Goal: Task Accomplishment & Management: Manage account settings

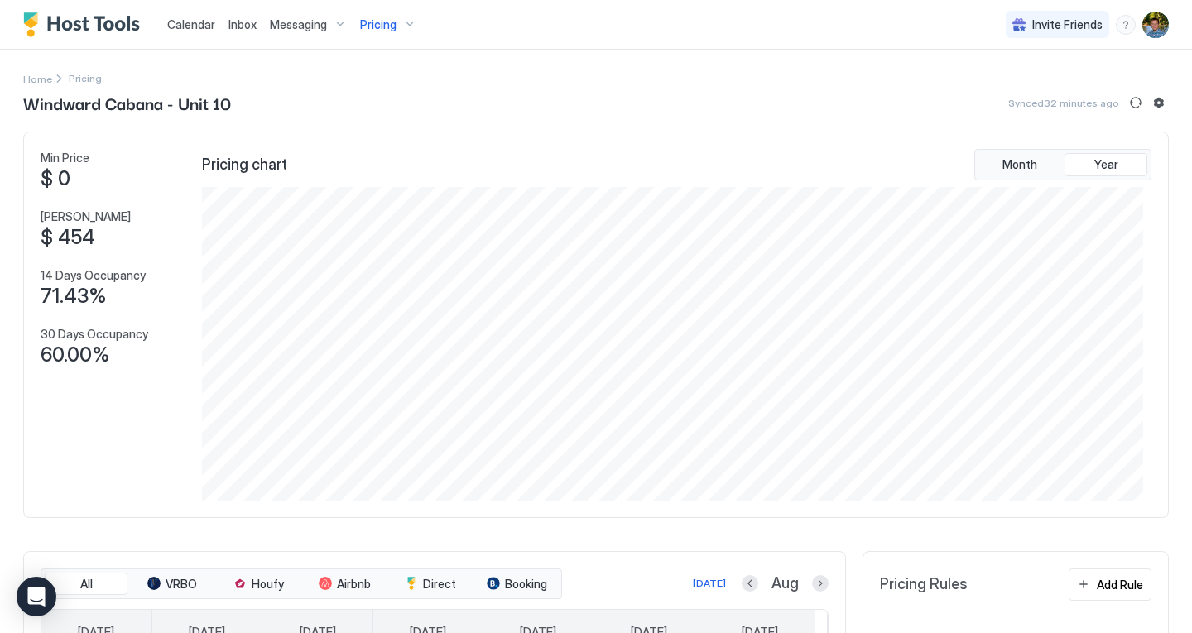
scroll to position [314, 940]
click at [209, 29] on span "Calendar" at bounding box center [191, 24] width 48 height 14
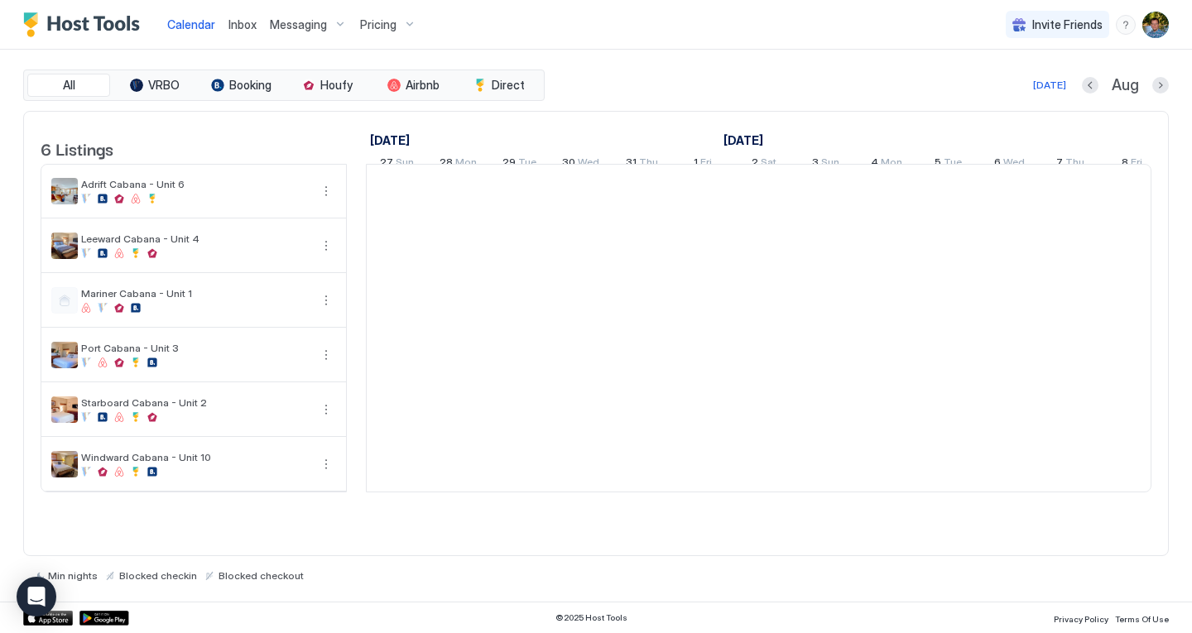
scroll to position [0, 920]
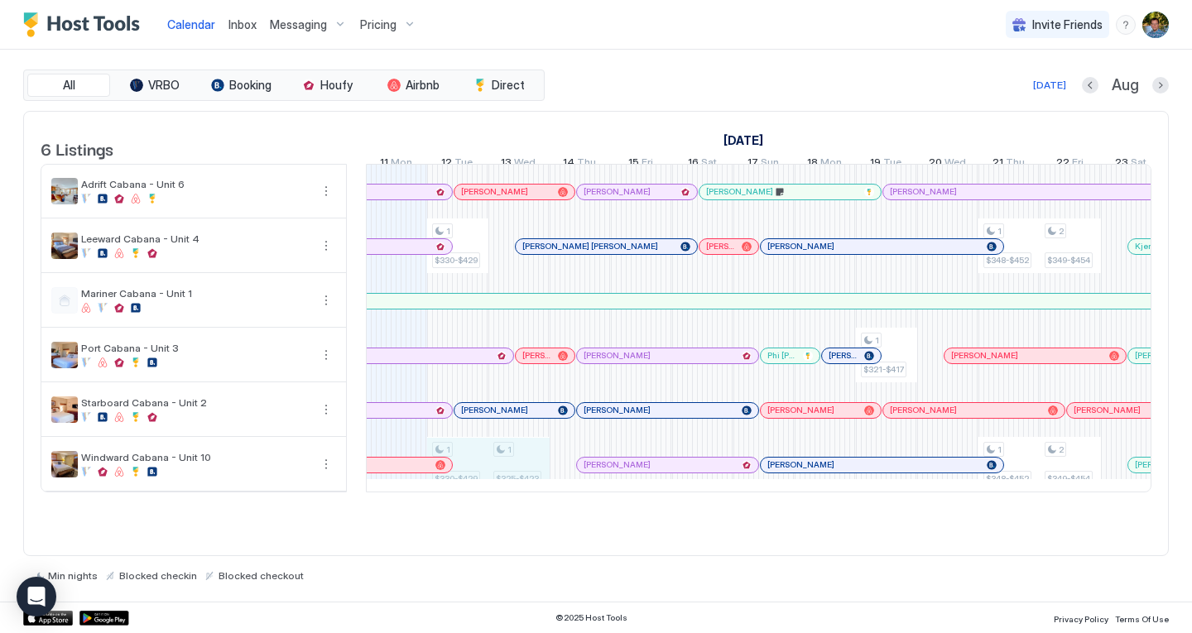
drag, startPoint x: 469, startPoint y: 470, endPoint x: 513, endPoint y: 475, distance: 44.2
click at [513, 475] on div "1 $330-$429 1 $330-$429 1 $325-$423 1 $321-$417 1 $348-$452 1 $348-$452 2 $349-…" at bounding box center [1070, 328] width 3247 height 327
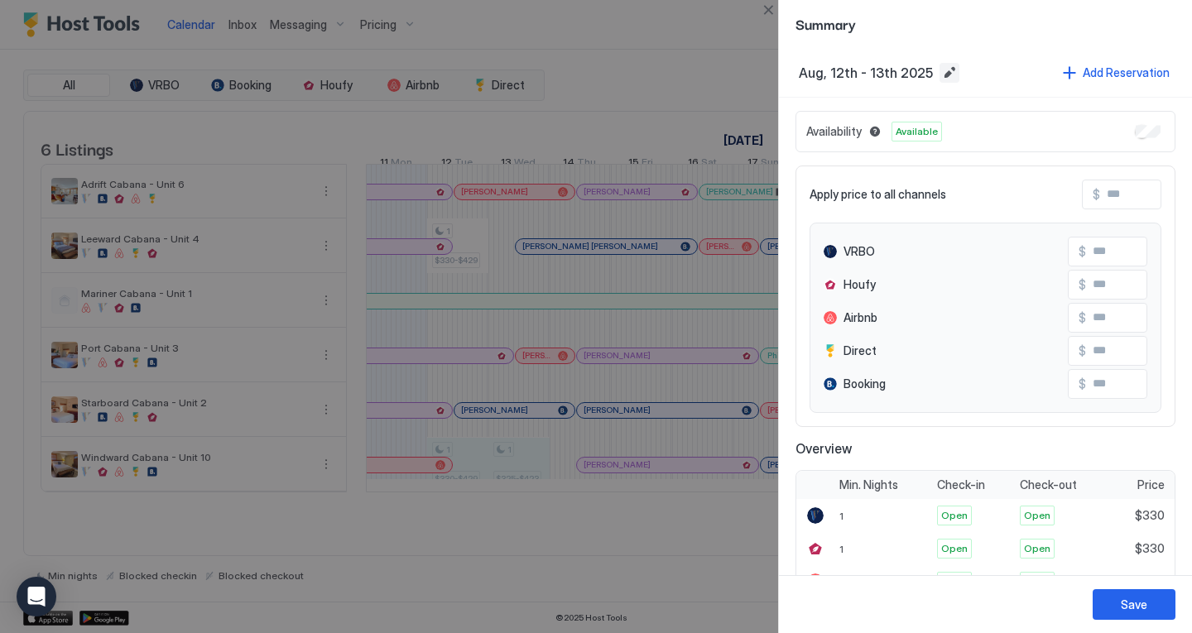
click at [940, 71] on button "Edit date range" at bounding box center [950, 73] width 20 height 20
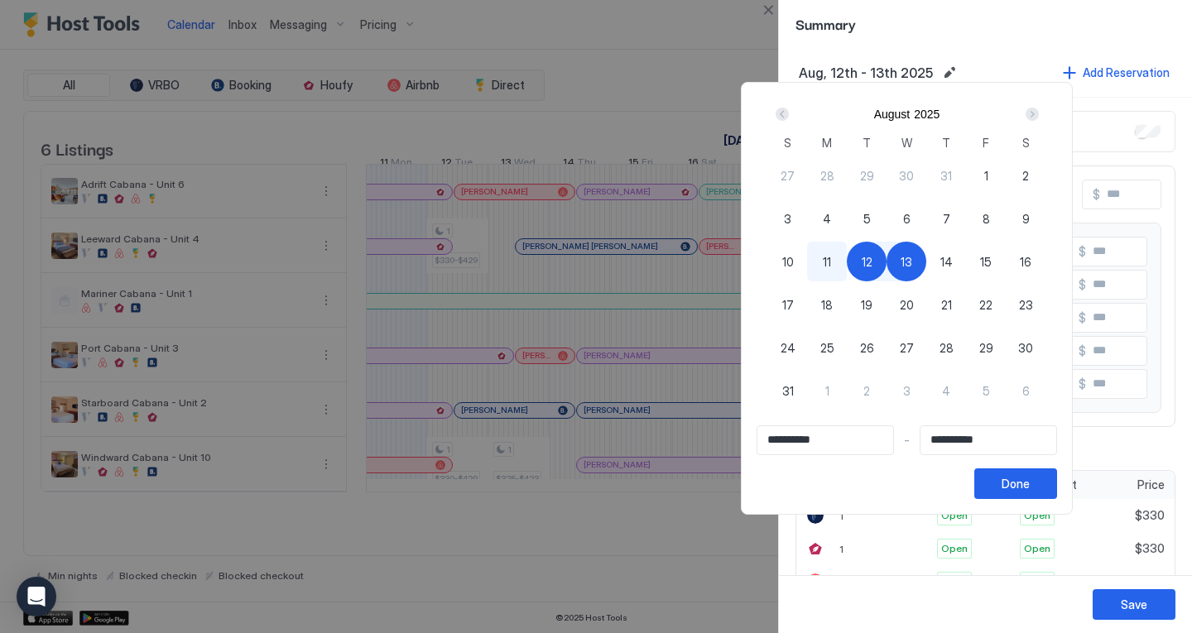
drag, startPoint x: 900, startPoint y: 259, endPoint x: 982, endPoint y: 276, distance: 83.6
click at [982, 276] on div "27 28 29 30 31 1 2 3 4 5 6 7 8 9 10 11 12 13 14 15 16 17 18 19 20 21 22 23 24 2…" at bounding box center [907, 294] width 278 height 281
click at [953, 258] on span "14" at bounding box center [946, 261] width 12 height 17
type input "**********"
click at [887, 248] on div "12" at bounding box center [867, 262] width 40 height 40
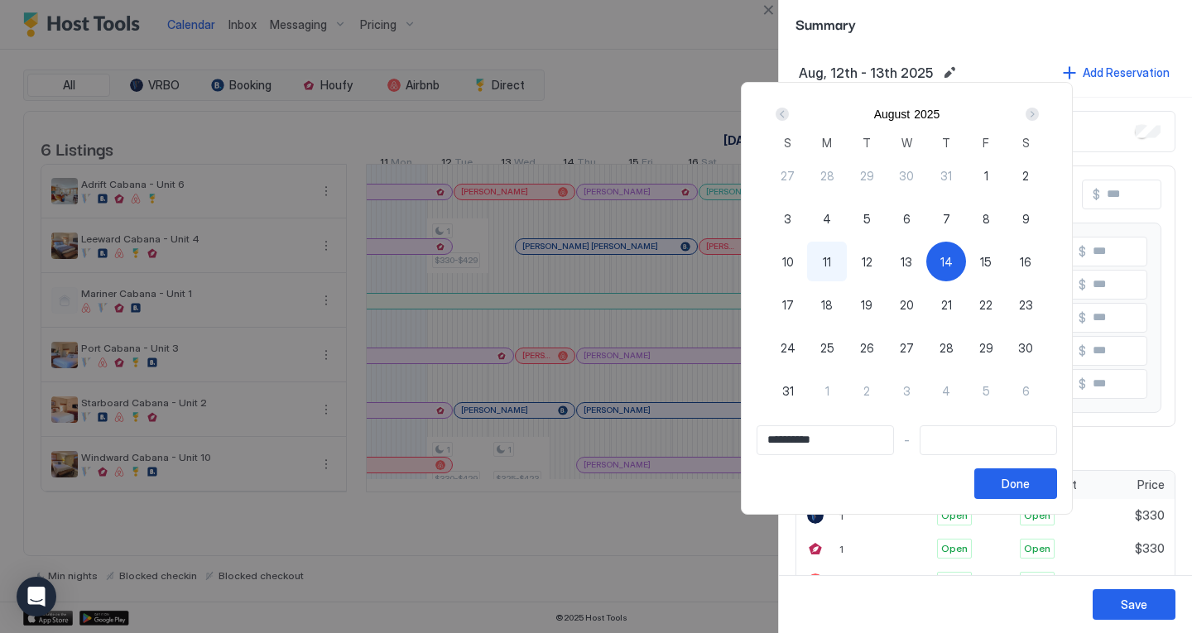
type input "**********"
click at [953, 261] on span "14" at bounding box center [946, 261] width 12 height 17
type input "**********"
click at [1030, 479] on div "Done" at bounding box center [1016, 483] width 28 height 17
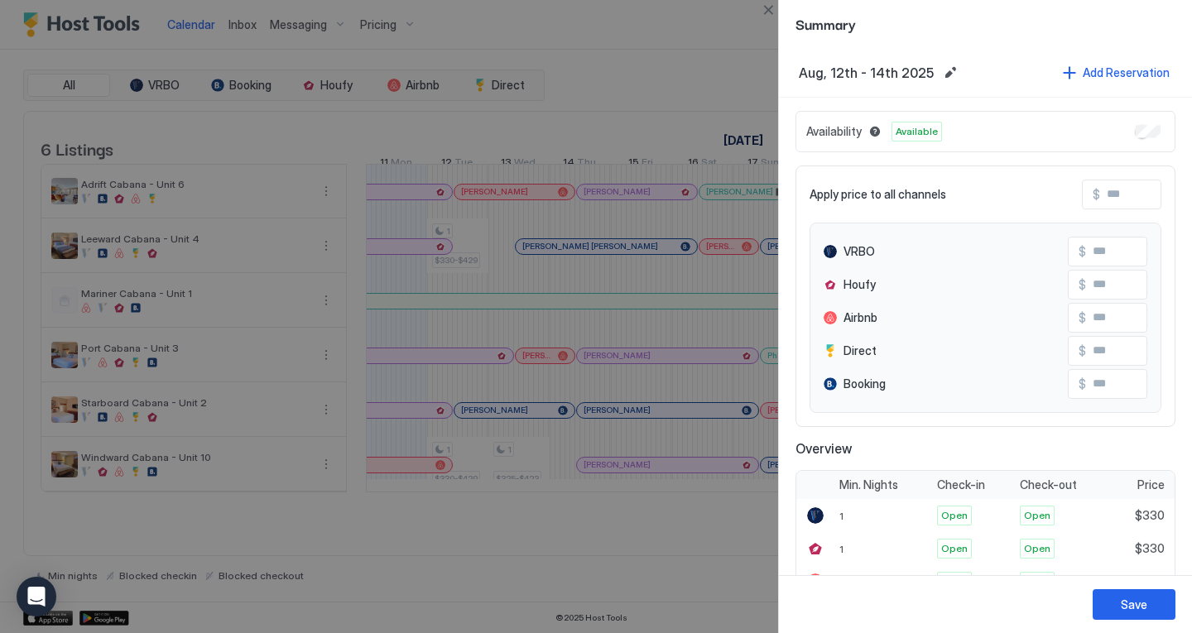
scroll to position [103, 0]
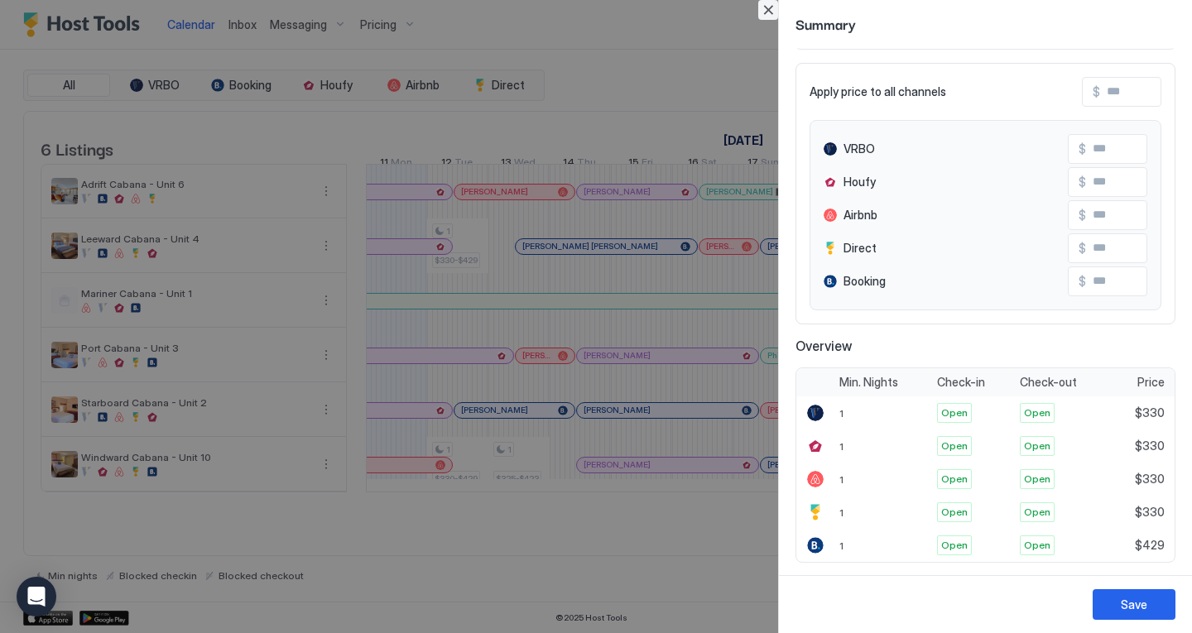
click at [762, 7] on button "Close" at bounding box center [768, 10] width 20 height 20
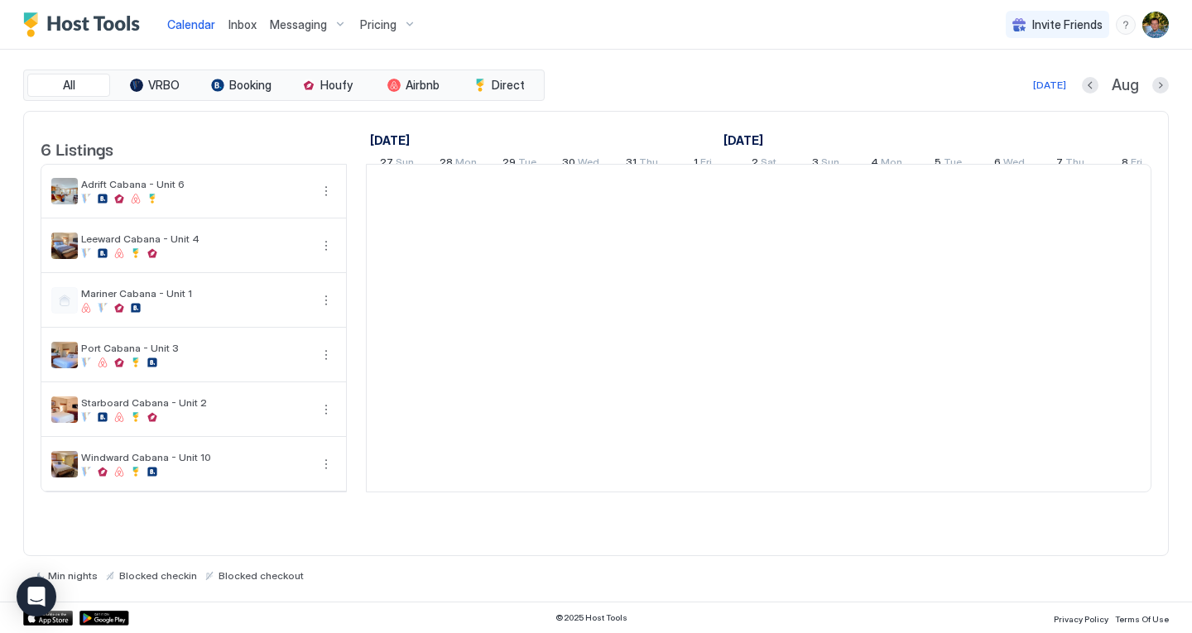
scroll to position [0, 920]
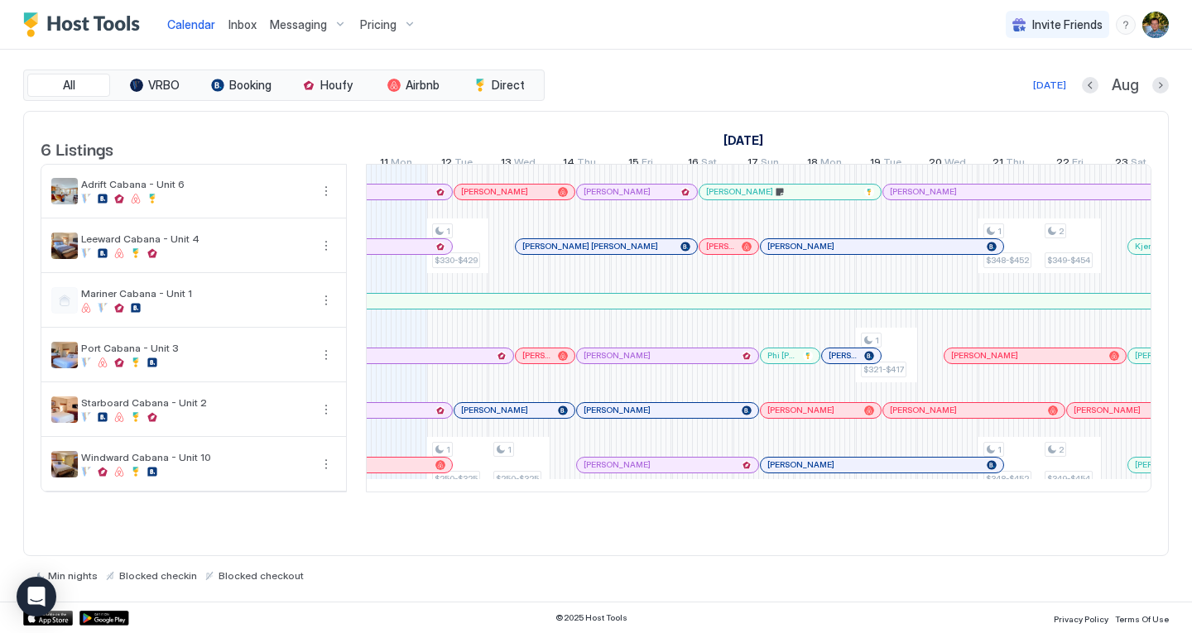
click at [377, 19] on span "Pricing" at bounding box center [378, 24] width 36 height 15
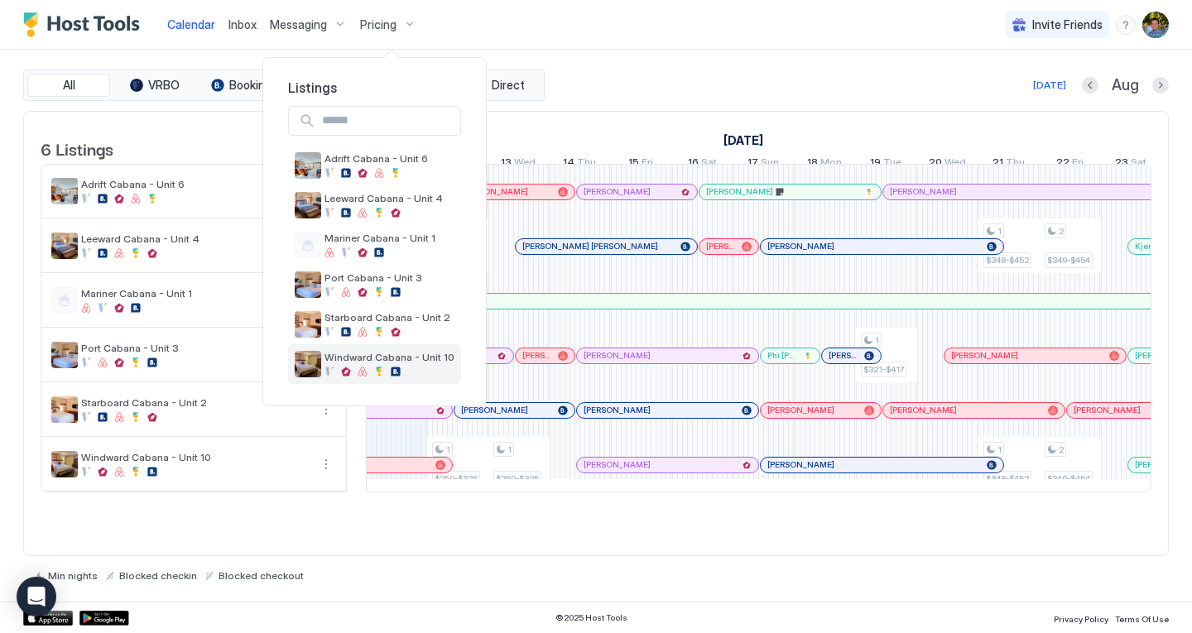
click at [412, 363] on span "Windward Cabana - Unit 10" at bounding box center [390, 357] width 130 height 12
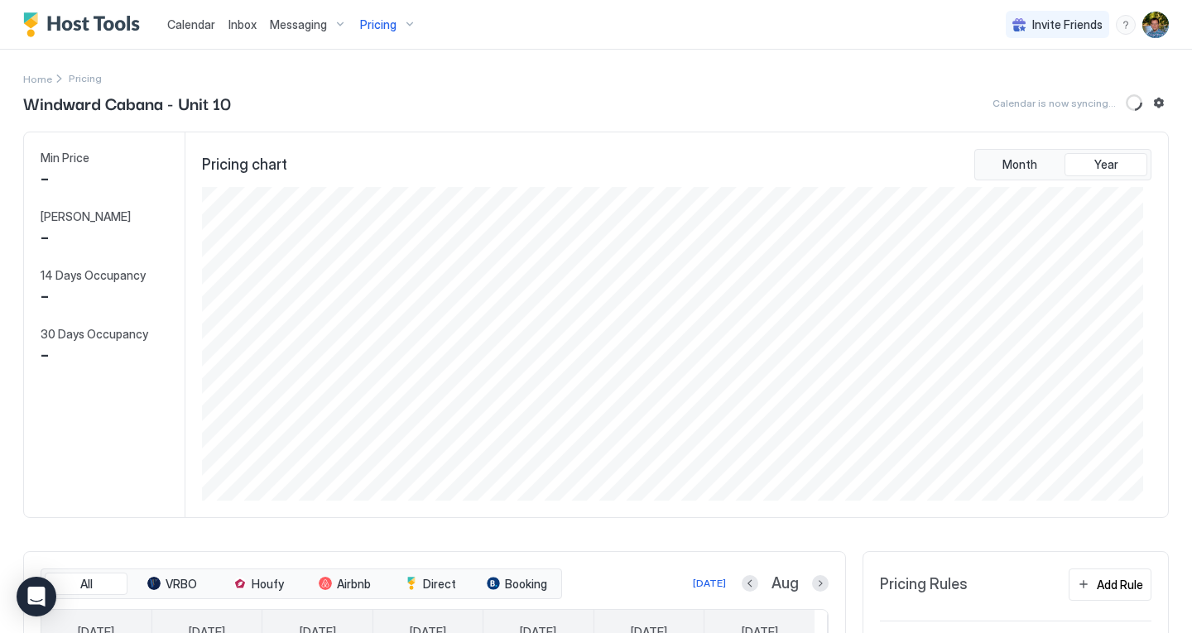
scroll to position [314, 940]
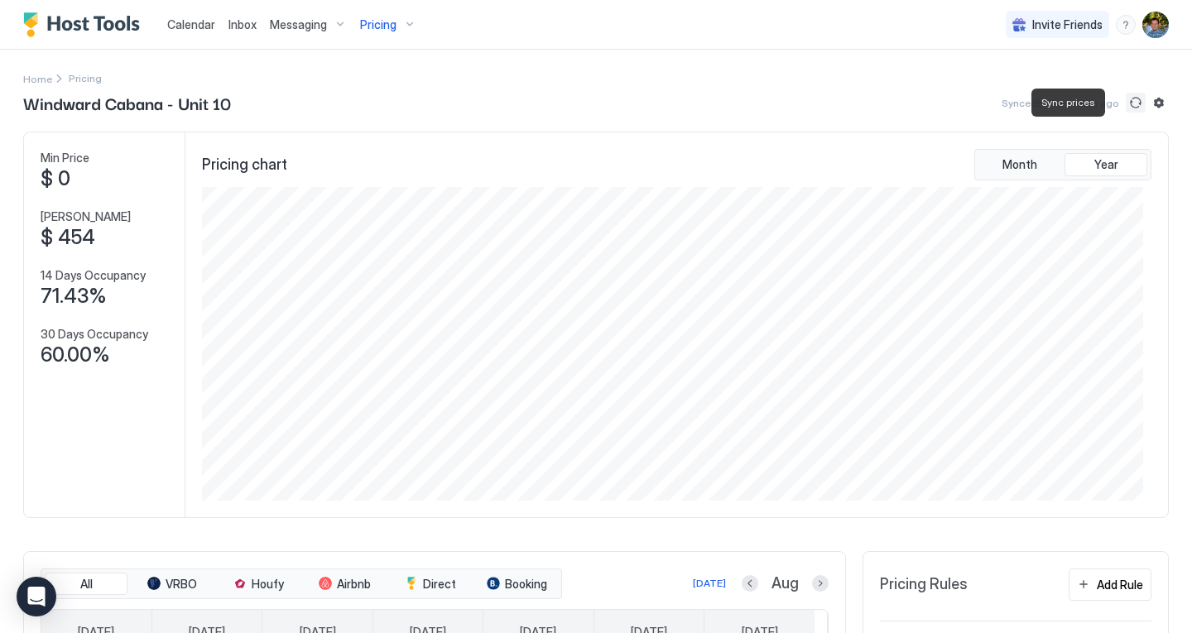
click at [1126, 101] on button "Sync prices" at bounding box center [1136, 103] width 20 height 20
click at [193, 24] on span "Calendar" at bounding box center [191, 24] width 48 height 14
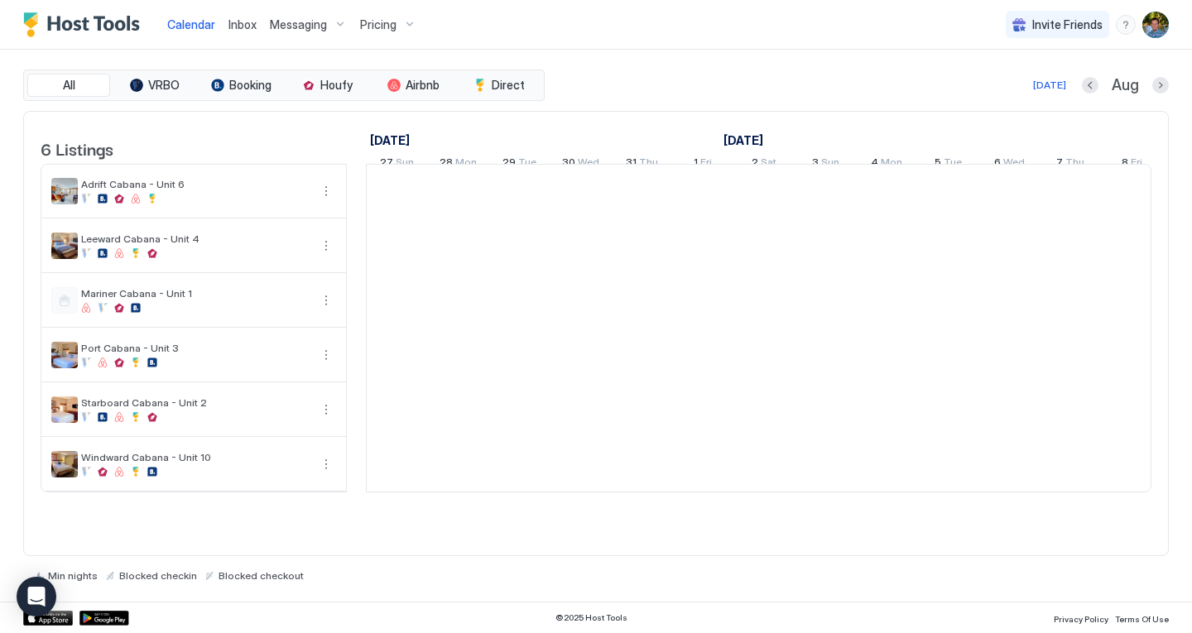
scroll to position [0, 920]
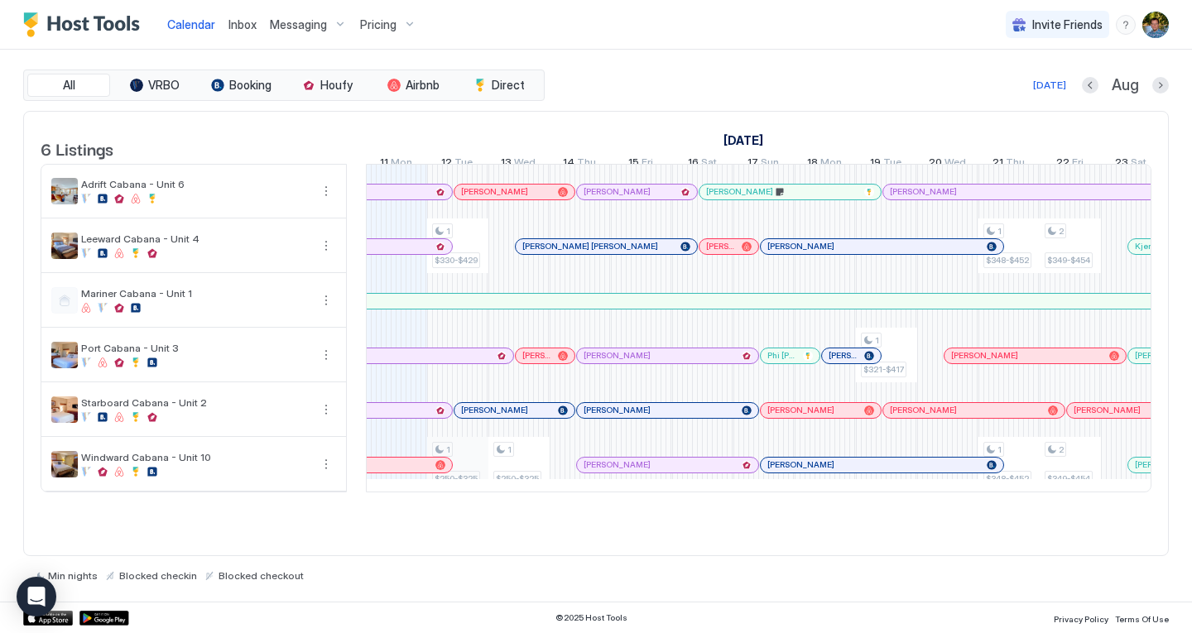
click at [480, 480] on div "1 $330-$429 1 $250-$325 1 $250-$325 1 $321-$417 1 $348-$452 1 $348-$452 2 $349-…" at bounding box center [1070, 328] width 3247 height 327
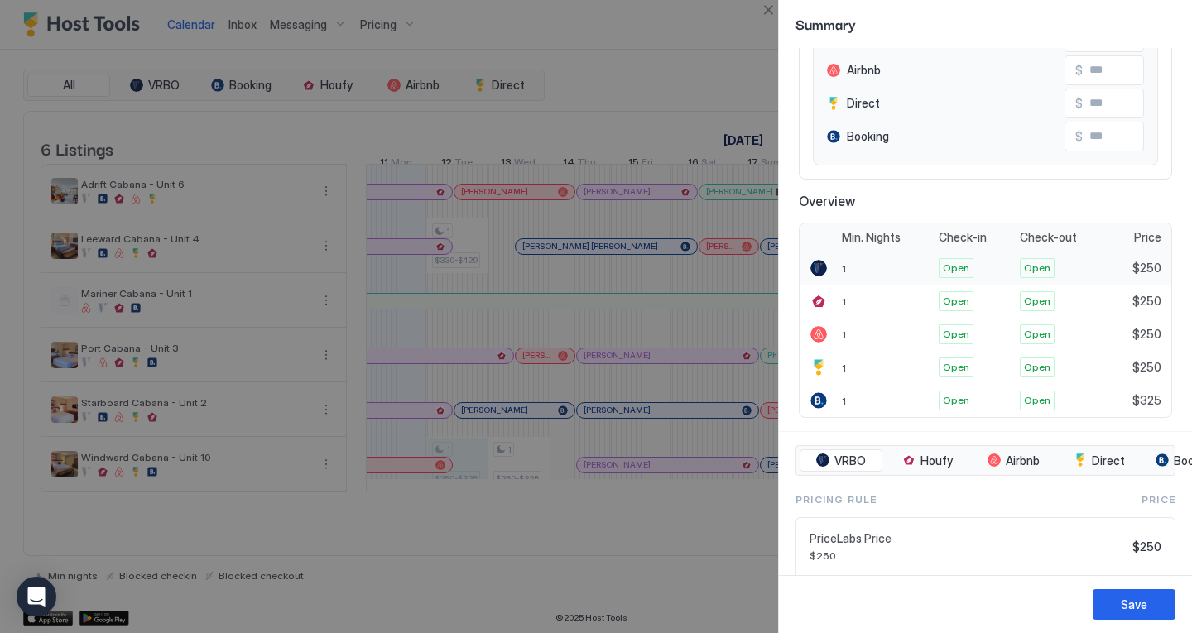
scroll to position [248, 0]
click at [767, 12] on button "Close" at bounding box center [768, 10] width 20 height 20
